Goal: Find specific page/section: Find specific page/section

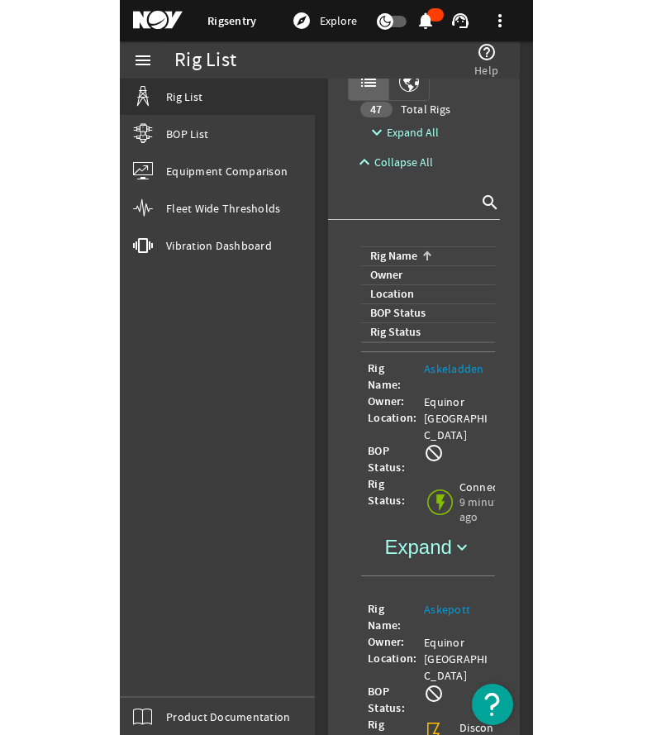
scroll to position [579, 0]
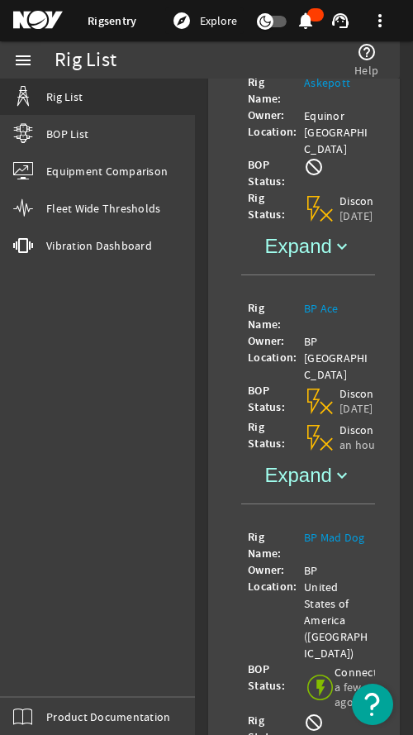
click at [31, 59] on mat-icon "menu" at bounding box center [23, 60] width 20 height 20
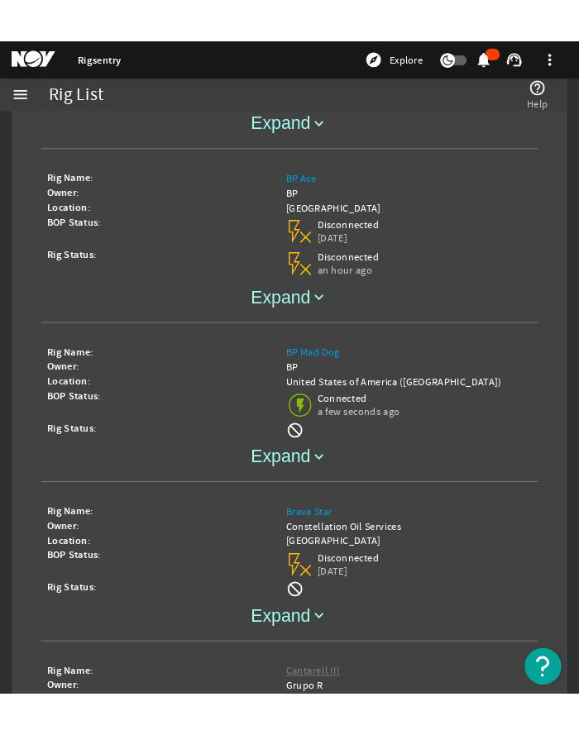
scroll to position [187, 0]
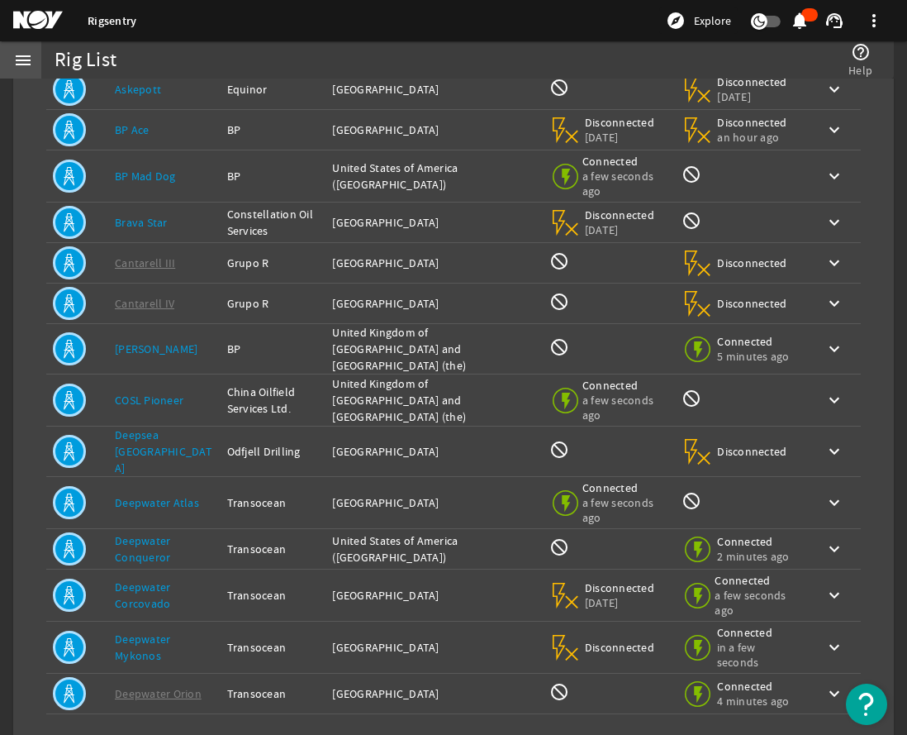
click at [18, 55] on mat-icon "menu" at bounding box center [23, 60] width 20 height 20
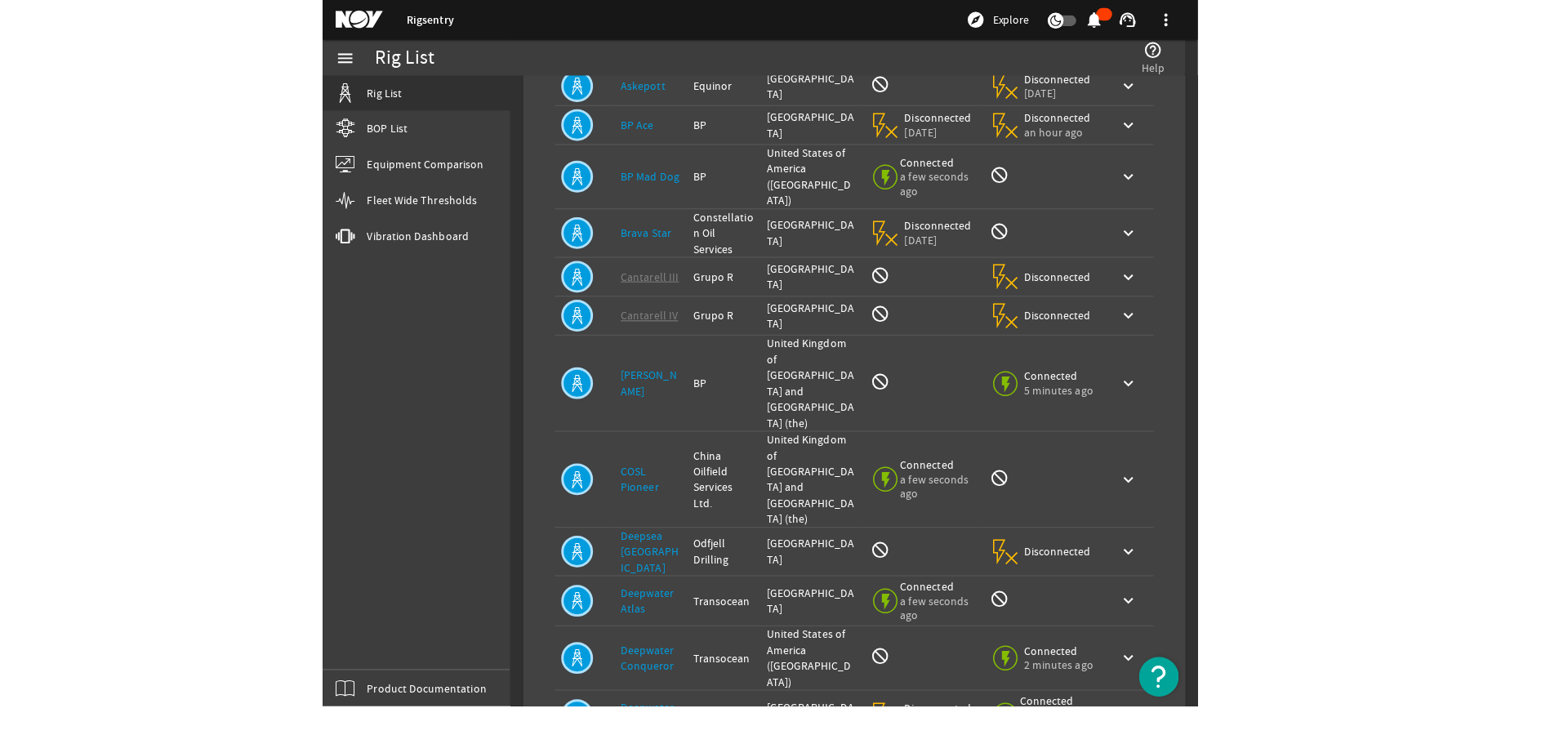
scroll to position [143, 0]
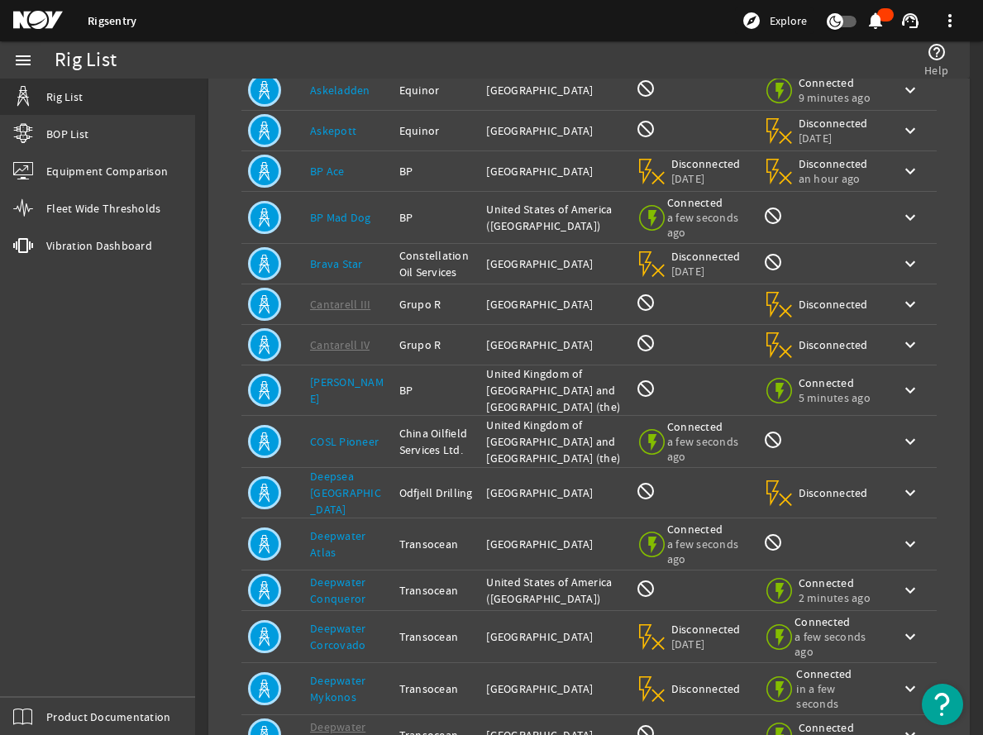
click at [36, 69] on div "menu" at bounding box center [23, 59] width 46 height 37
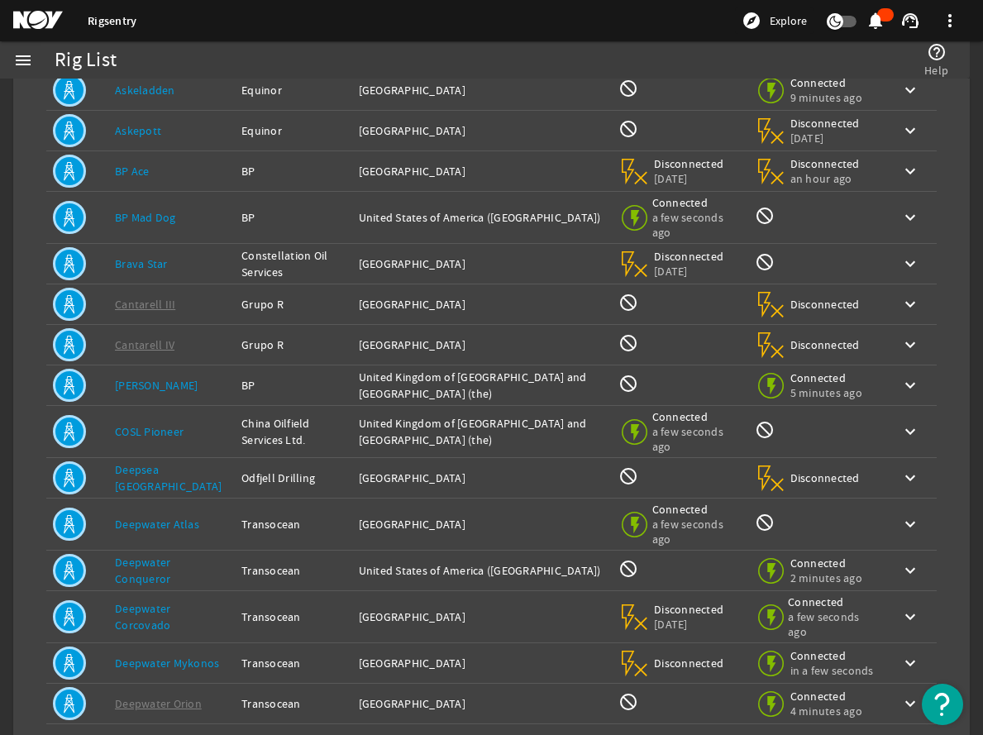
click at [33, 69] on div "menu" at bounding box center [23, 59] width 46 height 37
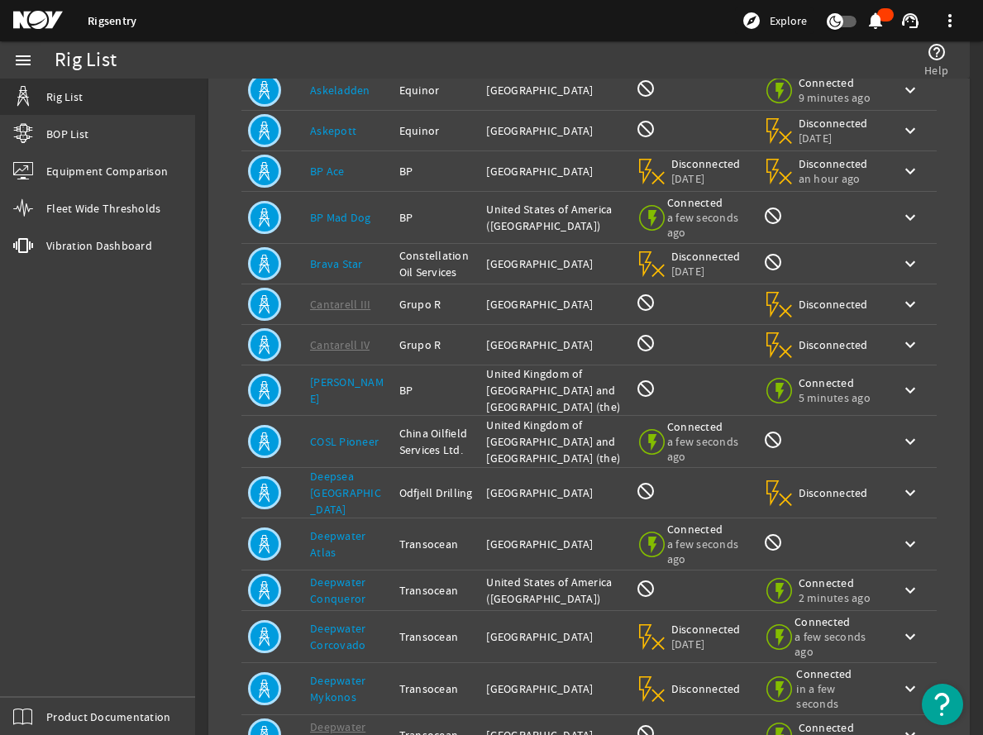
click at [15, 62] on mat-icon "menu" at bounding box center [23, 60] width 20 height 20
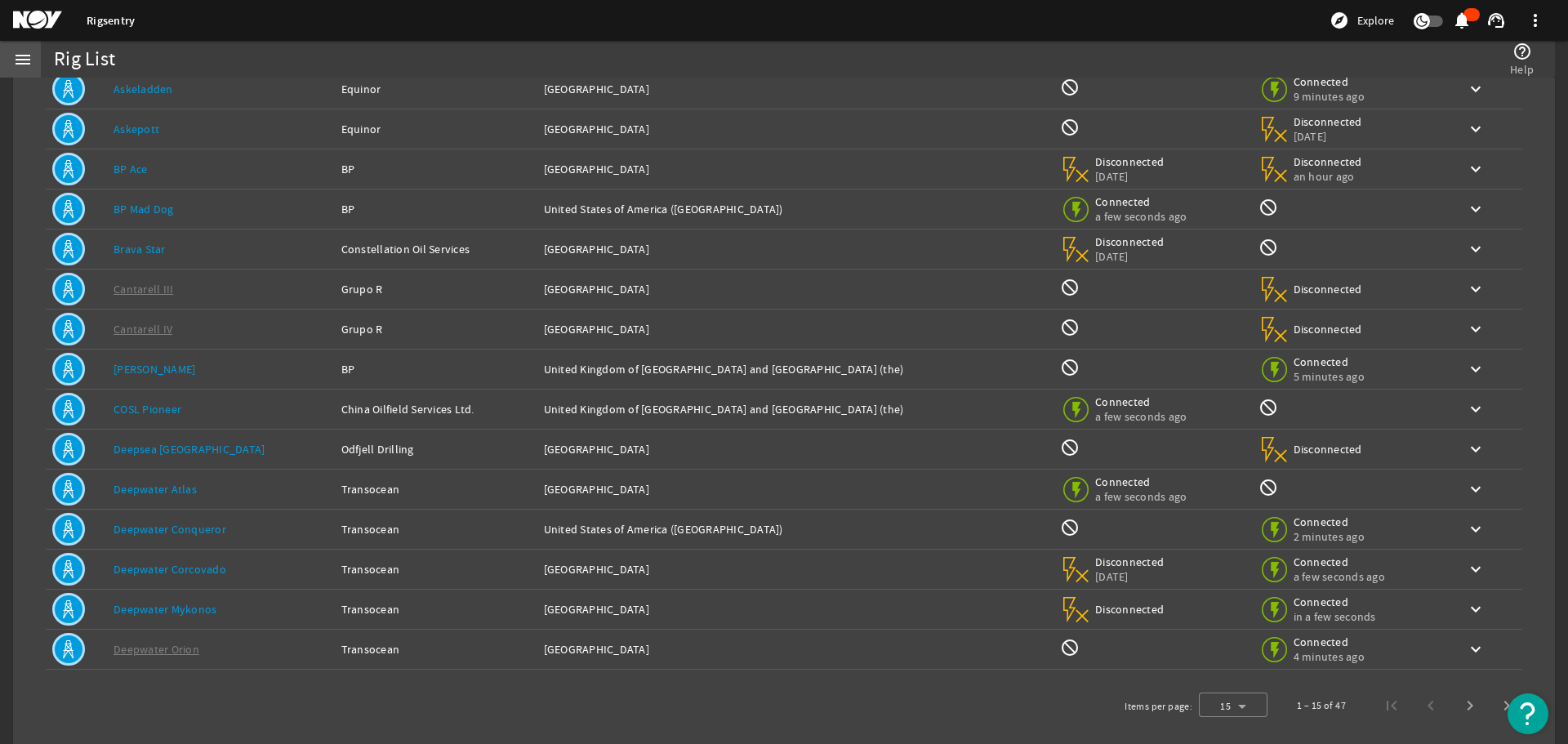
click at [8, 56] on div "menu" at bounding box center [23, 58] width 45 height 37
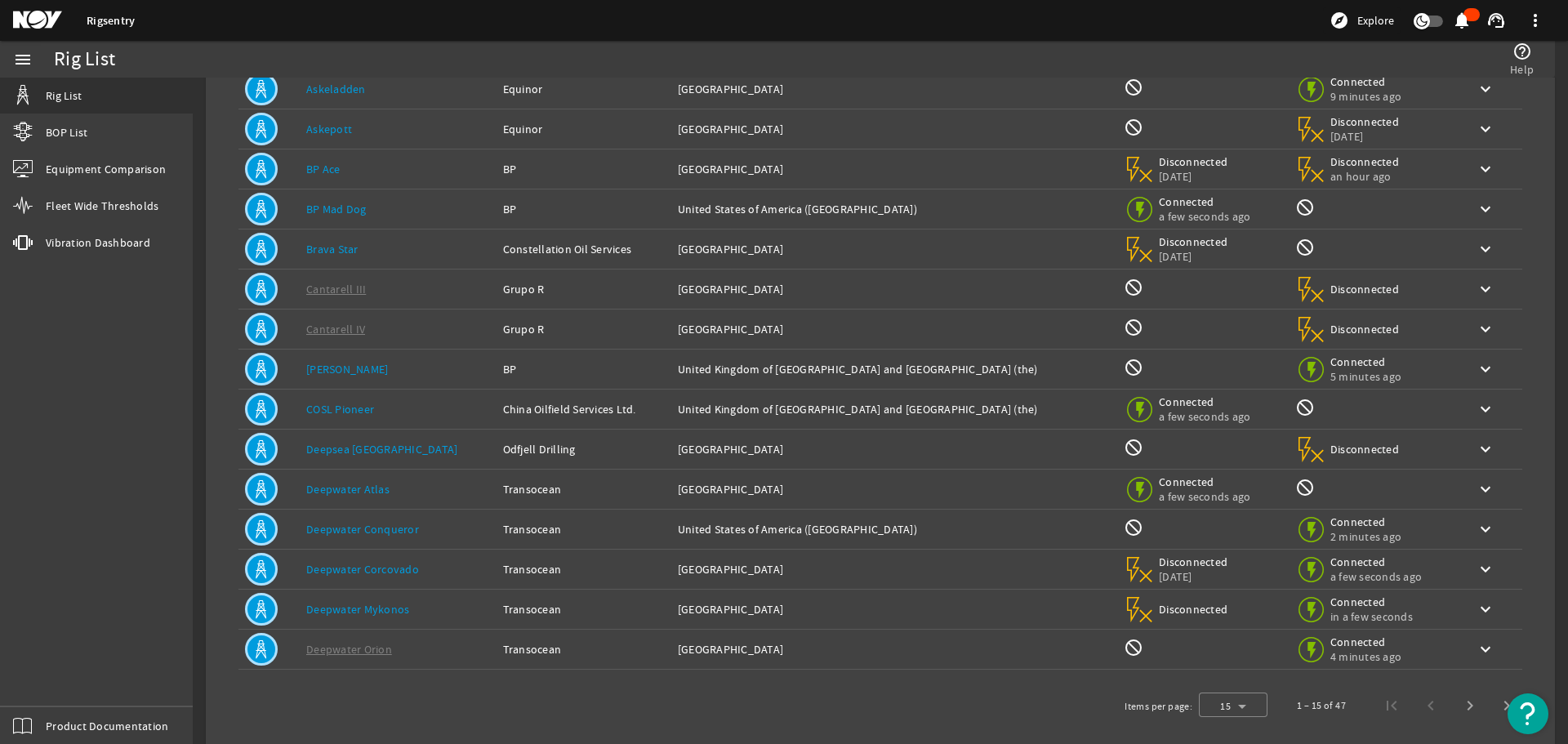
click at [17, 60] on mat-icon "menu" at bounding box center [23, 59] width 20 height 20
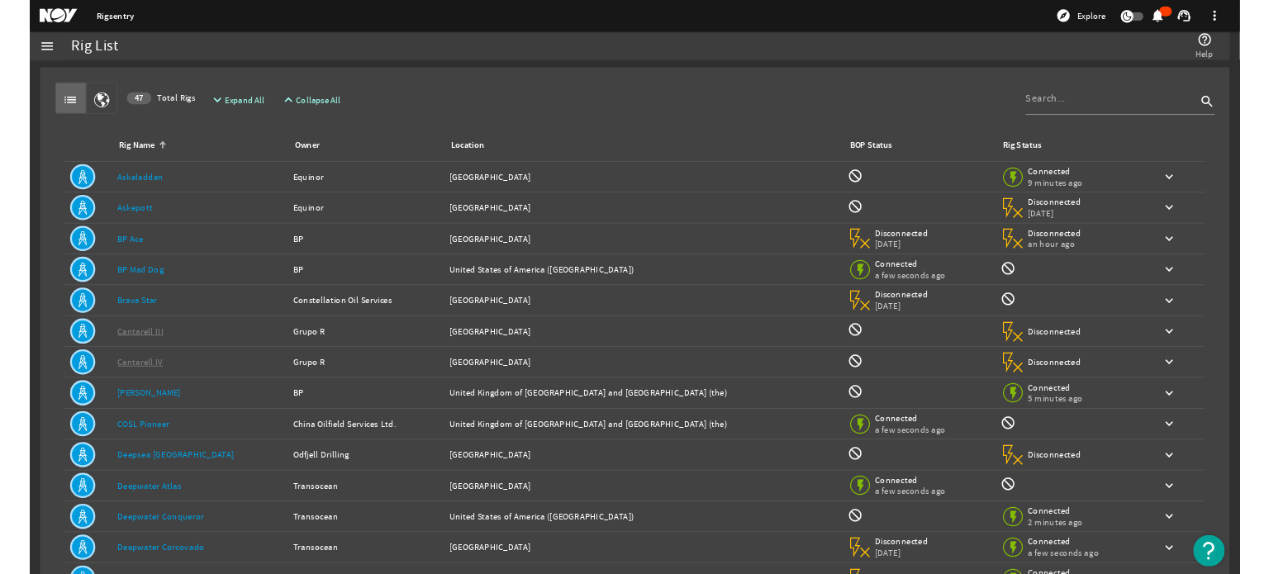
scroll to position [0, 0]
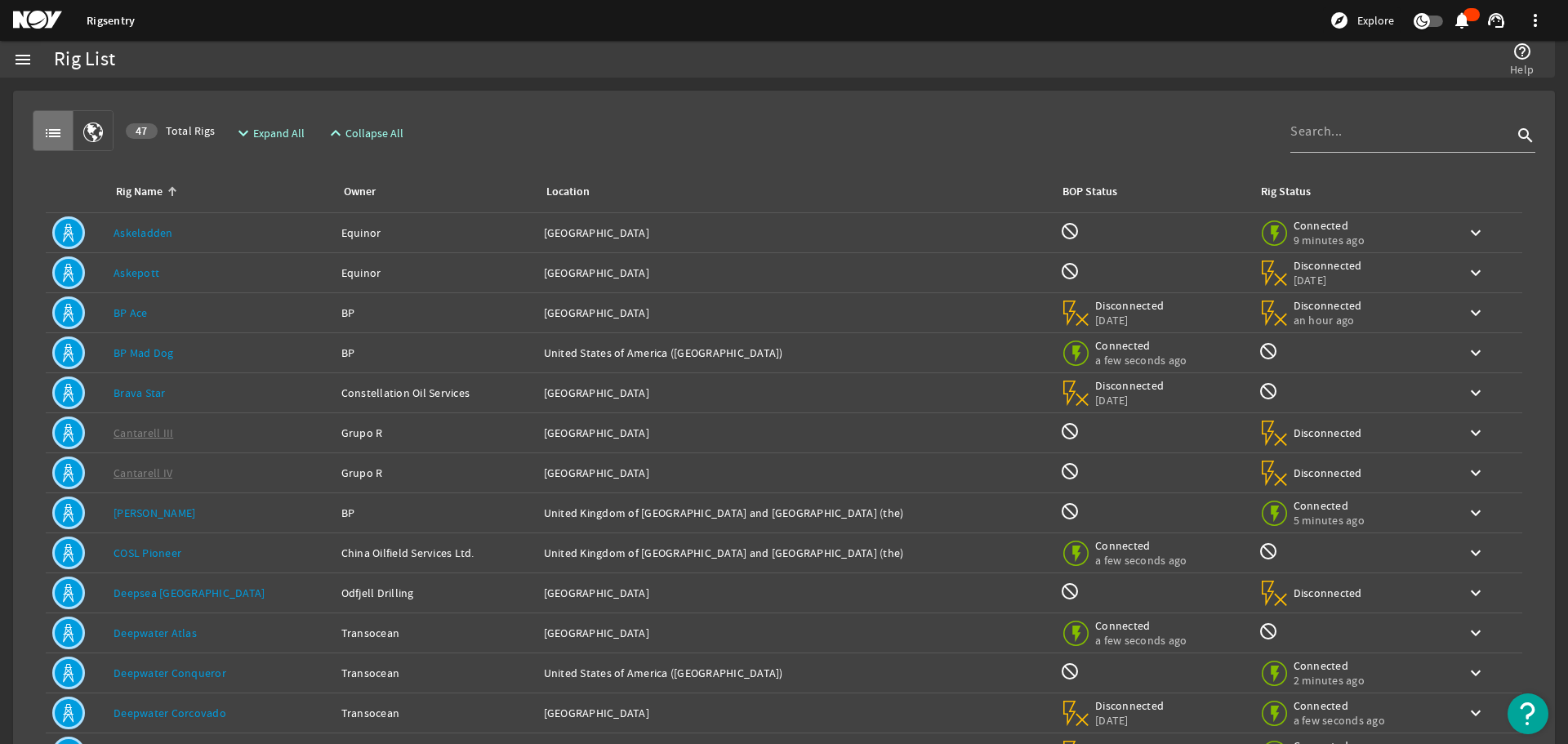
click at [50, 133] on mat-icon "list" at bounding box center [53, 133] width 20 height 20
click at [29, 59] on mat-icon "menu" at bounding box center [23, 59] width 20 height 20
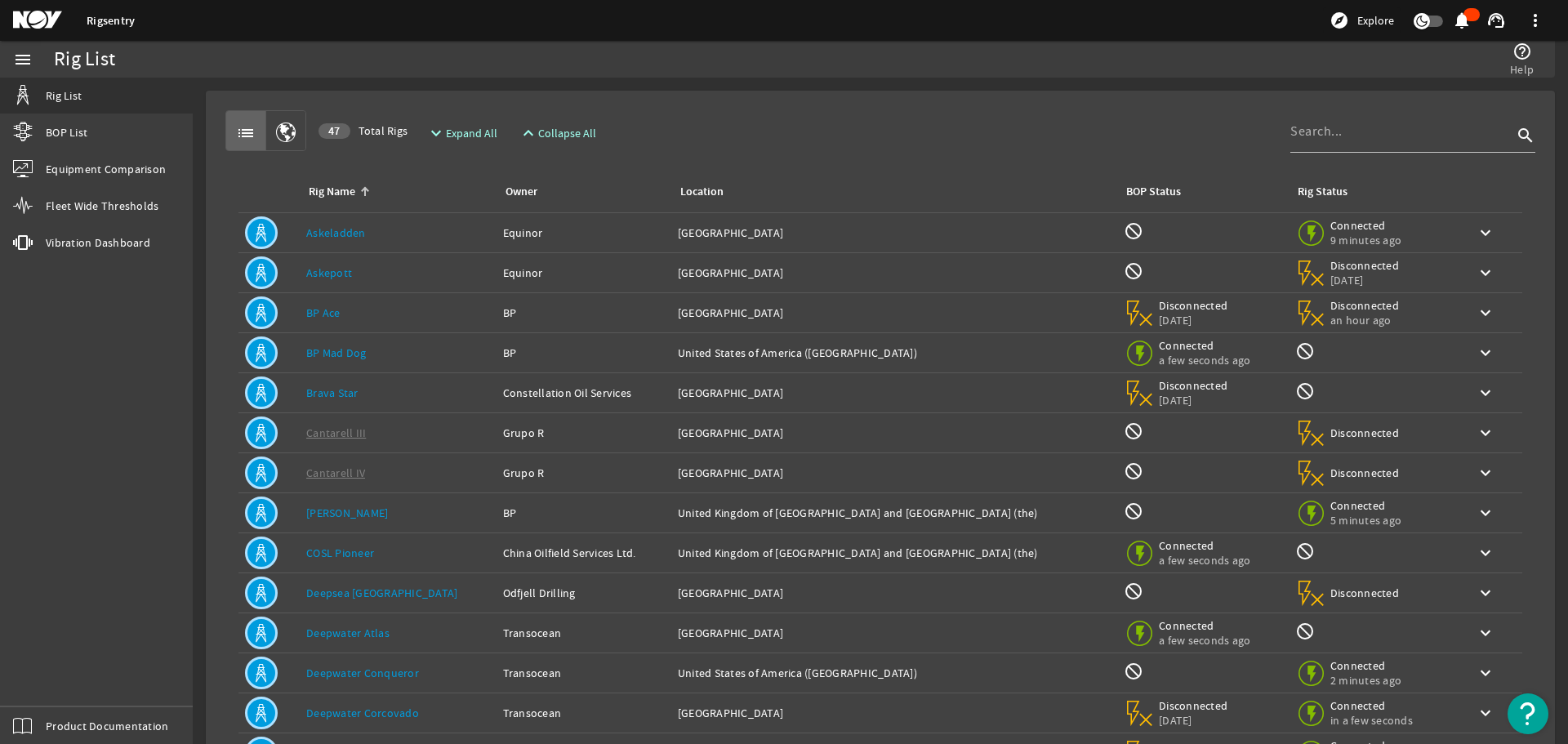
click at [29, 59] on mat-icon "menu" at bounding box center [23, 59] width 20 height 20
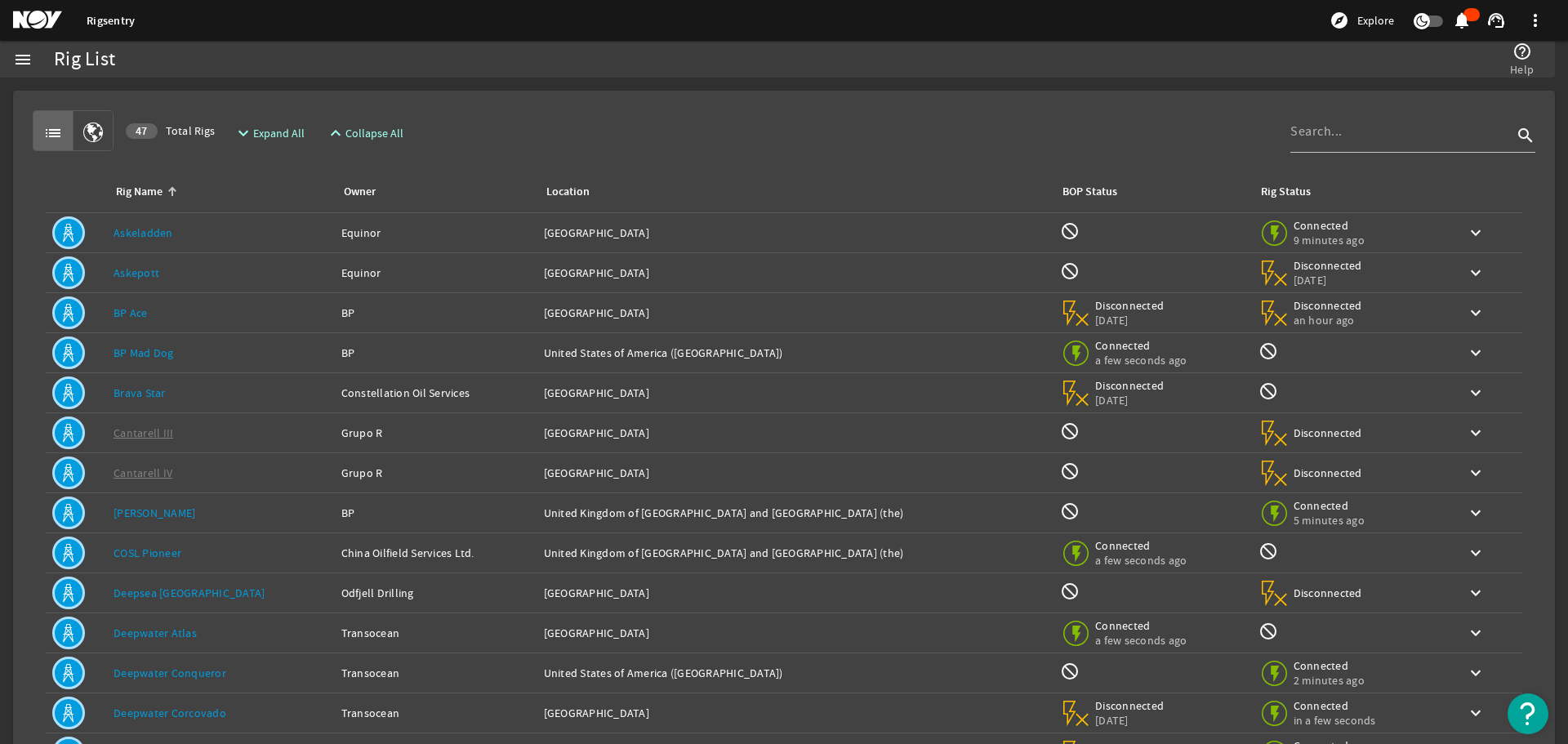
click at [12, 58] on div "menu" at bounding box center [23, 58] width 45 height 37
